Goal: Transaction & Acquisition: Purchase product/service

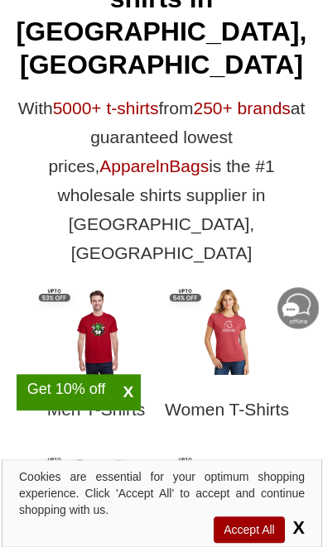
scroll to position [594, 0]
click at [238, 363] on picture at bounding box center [227, 370] width 116 height 14
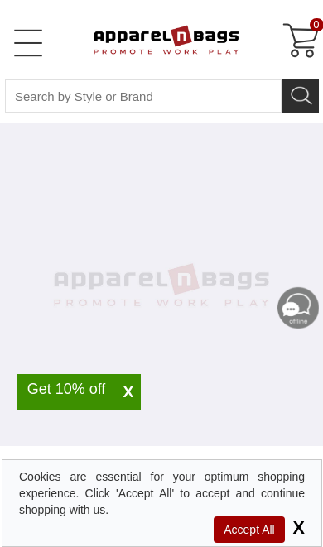
select select "48"
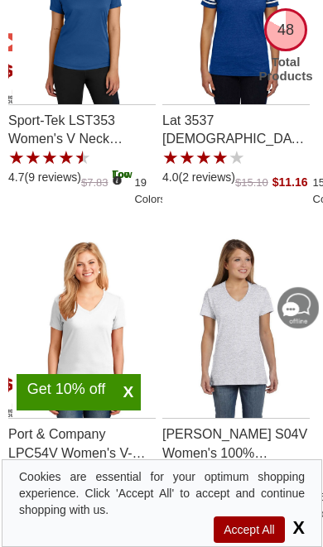
scroll to position [6287, 0]
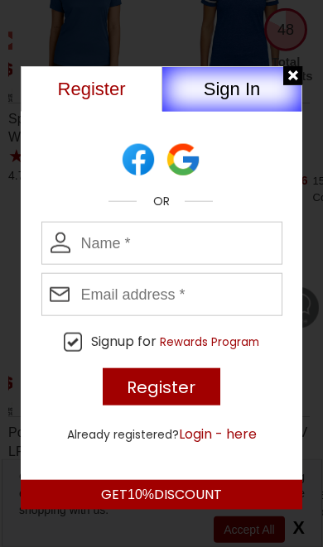
click at [299, 80] on div at bounding box center [293, 76] width 21 height 21
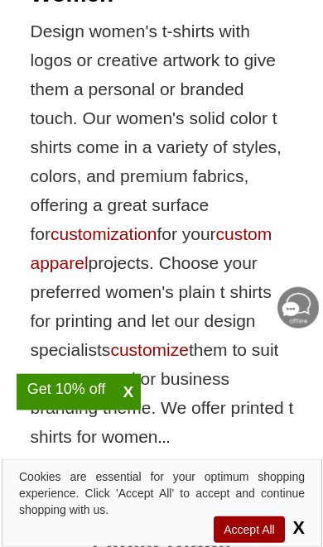
scroll to position [9353, 0]
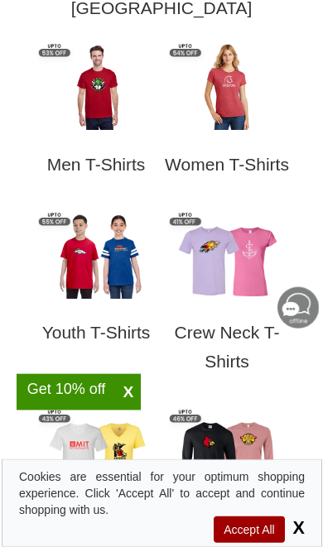
scroll to position [840, 0]
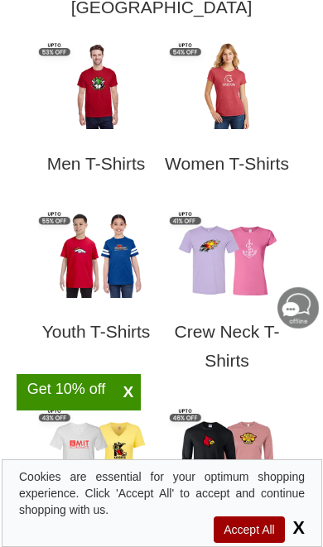
click at [115, 309] on h3 "Youth T-Shirts" at bounding box center [96, 336] width 131 height 54
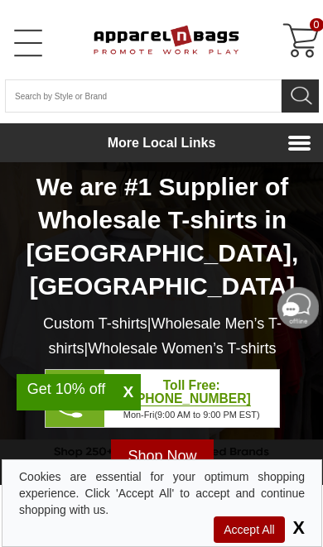
scroll to position [867, 0]
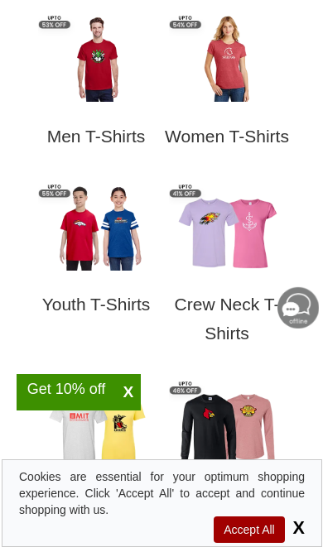
click at [232, 381] on div at bounding box center [226, 426] width 131 height 91
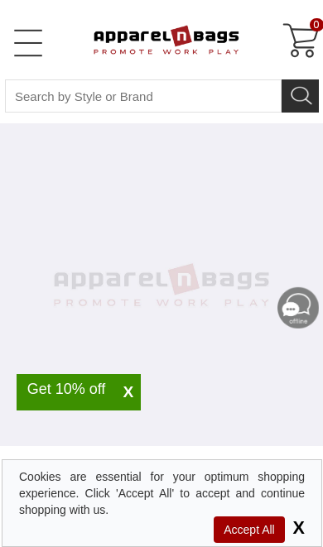
select select "48"
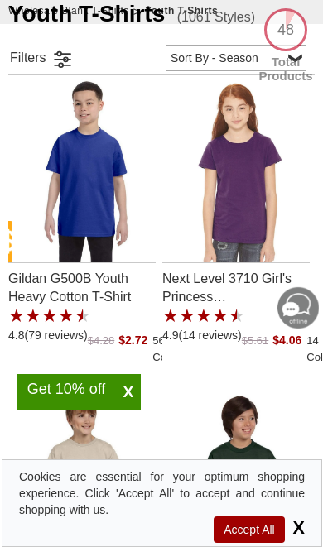
scroll to position [425, 0]
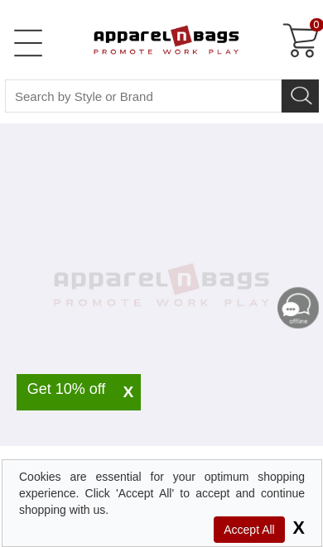
select select "48"
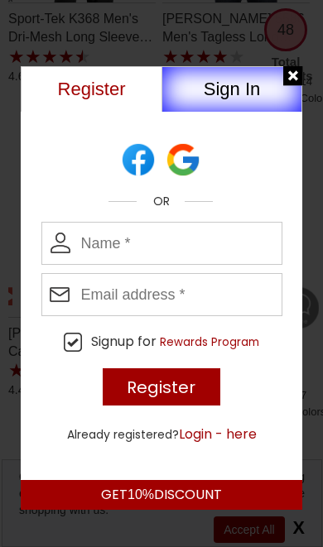
scroll to position [7833, 0]
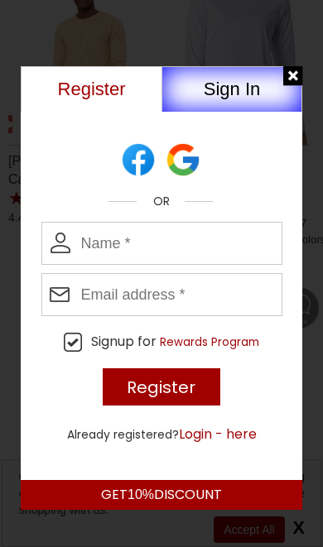
click at [299, 76] on div at bounding box center [293, 76] width 21 height 21
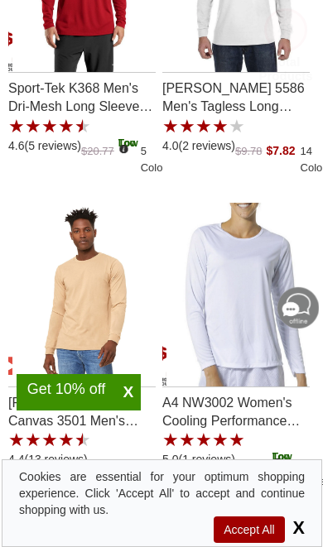
scroll to position [7431, 0]
